Goal: Information Seeking & Learning: Learn about a topic

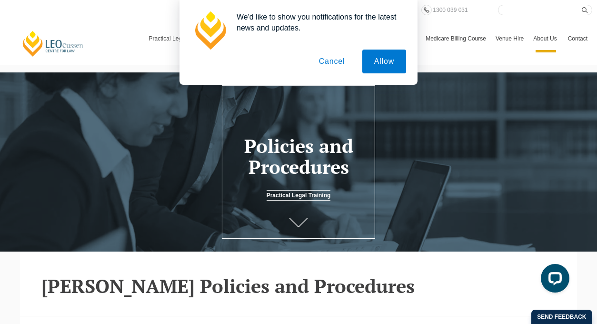
click at [340, 60] on button "Cancel" at bounding box center [332, 62] width 50 height 24
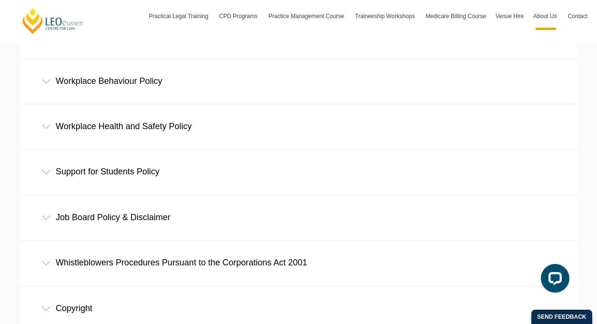
scroll to position [654, 0]
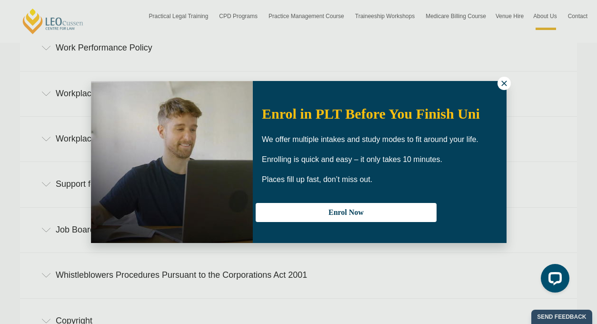
click at [503, 85] on icon at bounding box center [504, 83] width 9 height 9
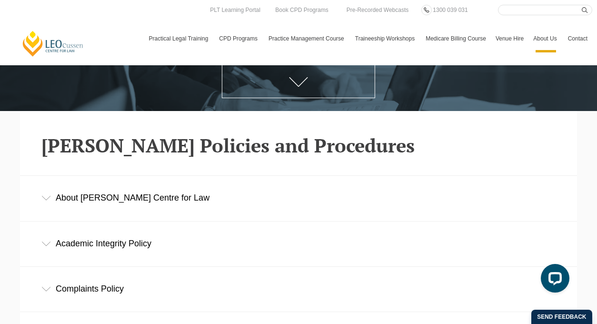
scroll to position [0, 0]
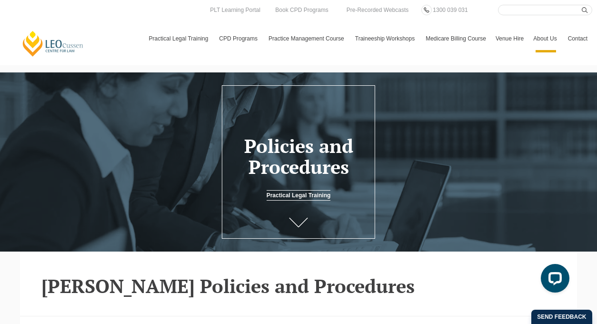
click at [543, 13] on input "Search here" at bounding box center [545, 10] width 94 height 10
type input "accomplished"
click at [582, 5] on button "submit" at bounding box center [587, 10] width 10 height 10
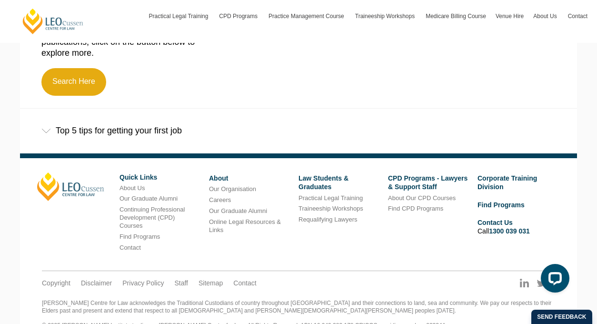
scroll to position [322, 0]
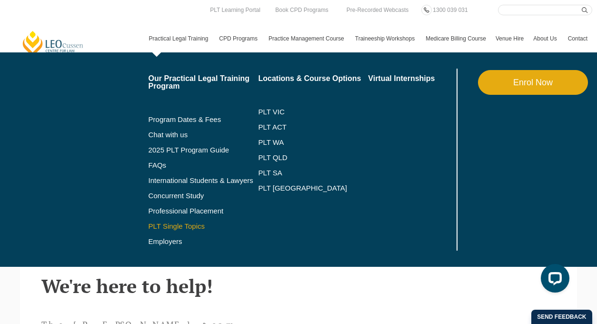
click at [178, 227] on link "PLT Single Topics" at bounding box center [204, 226] width 110 height 8
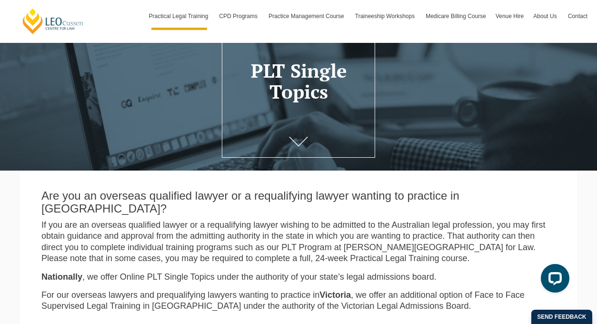
scroll to position [63, 0]
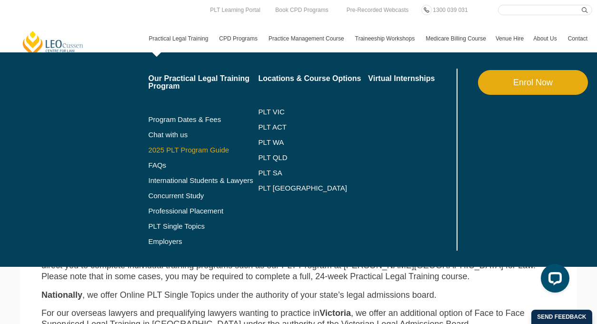
click at [165, 152] on link "2025 PLT Program Guide" at bounding box center [192, 150] width 86 height 8
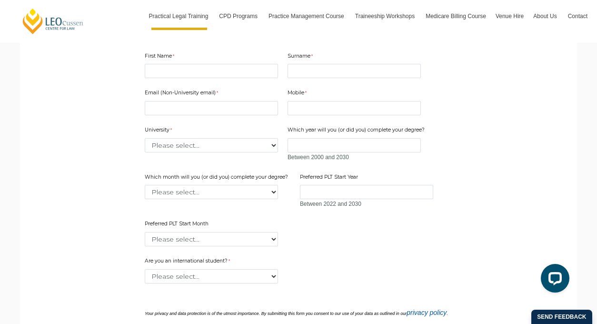
scroll to position [301, 0]
